Goal: Navigation & Orientation: Find specific page/section

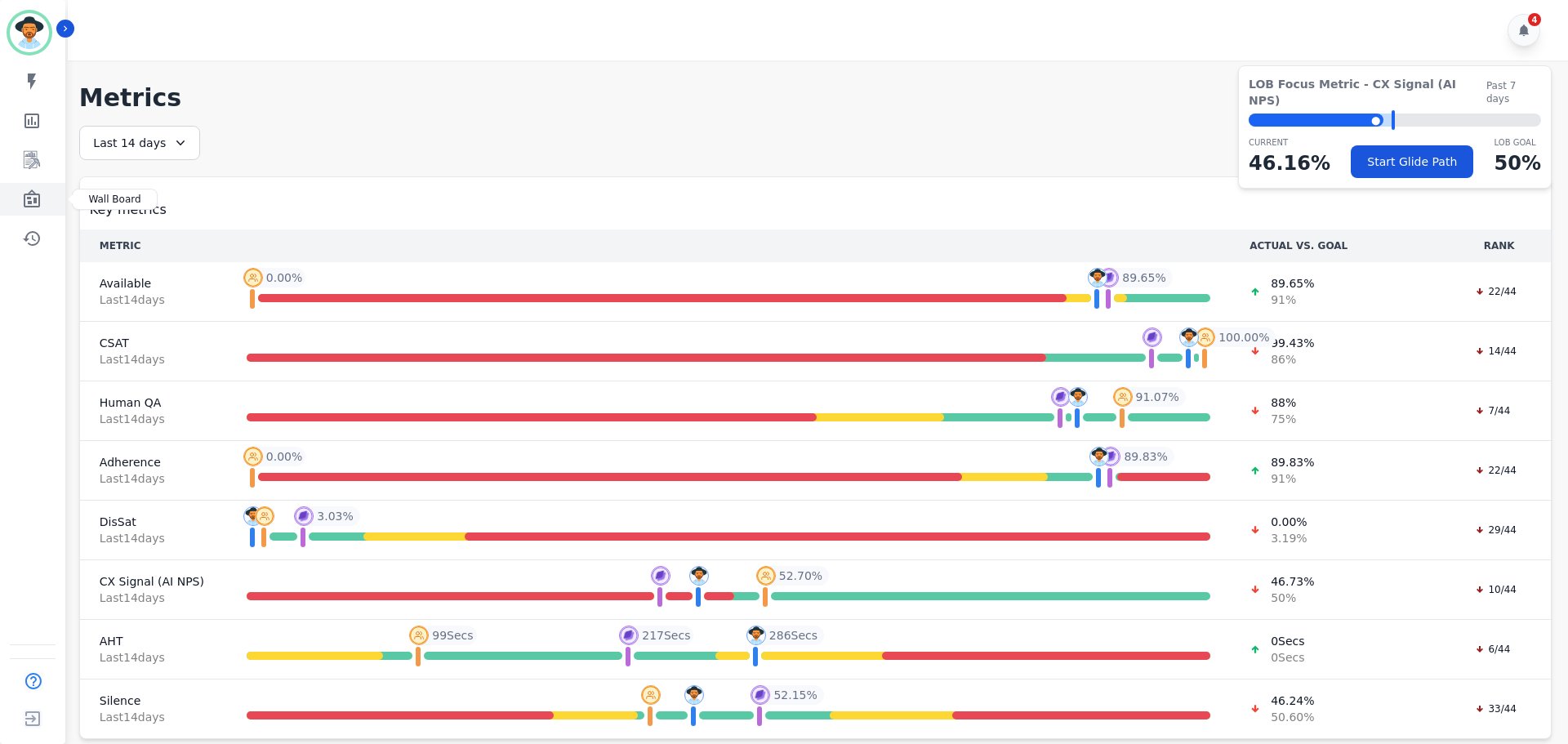
drag, startPoint x: 40, startPoint y: 200, endPoint x: 55, endPoint y: 197, distance: 15.3
click at [40, 200] on icon "Sidebar" at bounding box center [32, 198] width 16 height 18
